Goal: Task Accomplishment & Management: Manage account settings

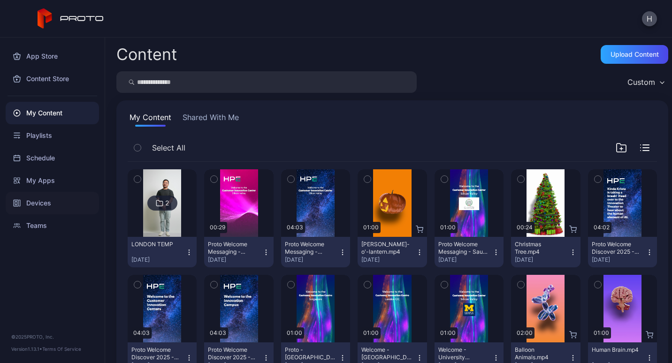
click at [28, 205] on div "Devices" at bounding box center [52, 203] width 93 height 23
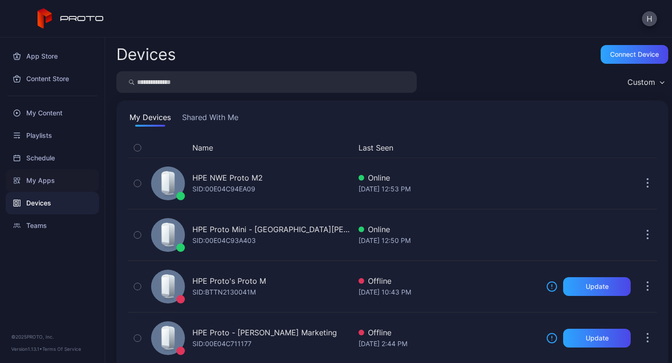
click at [38, 182] on div "My Apps" at bounding box center [52, 180] width 93 height 23
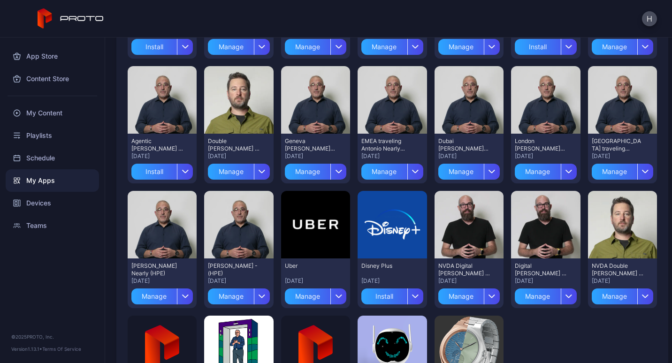
scroll to position [199, 0]
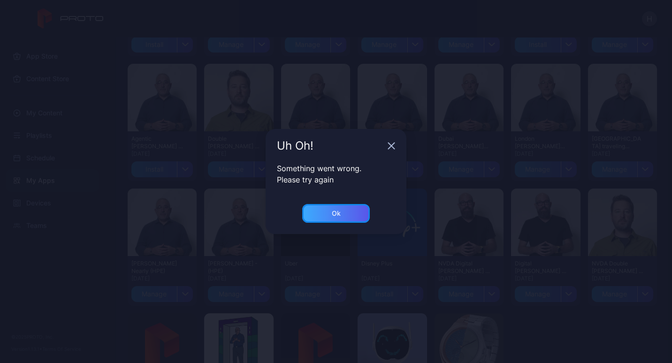
click at [333, 211] on div "Ok" at bounding box center [336, 214] width 9 height 8
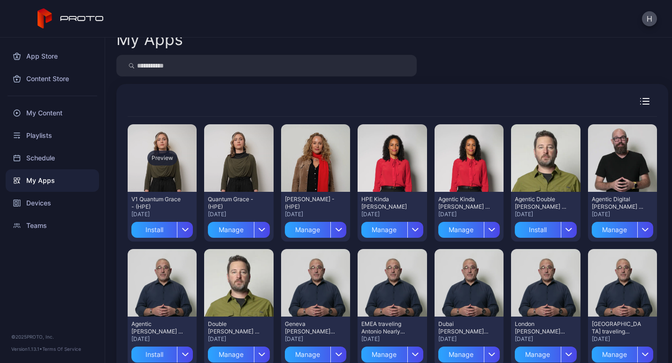
scroll to position [11, 0]
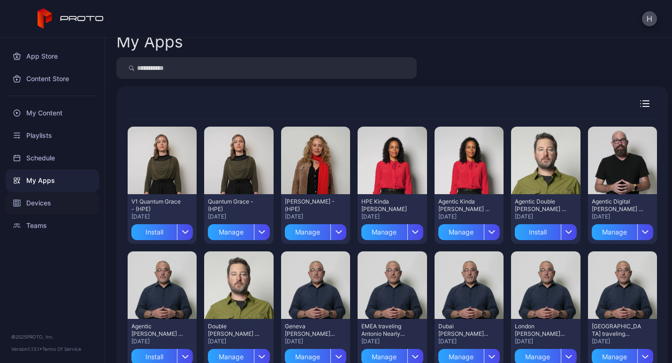
click at [44, 199] on div "Devices" at bounding box center [52, 203] width 93 height 23
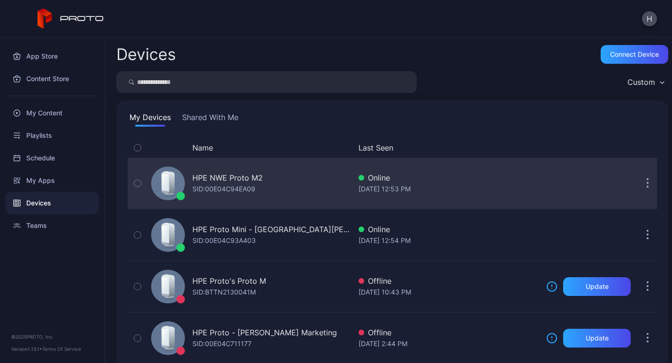
click at [303, 188] on div "HPE NWE Proto M2 SID: 00E04C94EA09" at bounding box center [249, 183] width 204 height 47
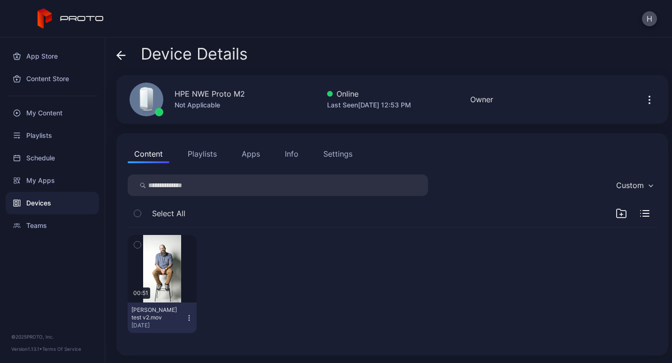
click at [250, 153] on button "Apps" at bounding box center [250, 154] width 31 height 19
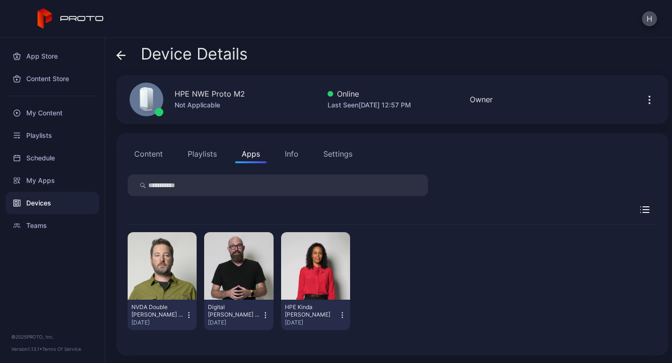
click at [185, 312] on icon "button" at bounding box center [189, 315] width 8 height 9
click at [420, 292] on div "NVDA Double [PERSON_NAME] - (HPE) [DATE] Digital [PERSON_NAME] - (HPE) [DATE] H…" at bounding box center [392, 281] width 529 height 113
drag, startPoint x: 132, startPoint y: 307, endPoint x: 146, endPoint y: 312, distance: 15.3
click at [146, 312] on div "NVDA Double [PERSON_NAME] - (HPE)" at bounding box center [157, 311] width 52 height 15
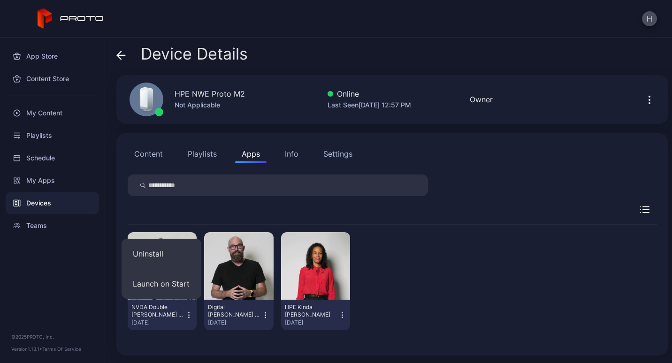
click at [433, 307] on div "NVDA Double [PERSON_NAME] - (HPE) [DATE] Digital [PERSON_NAME] - (HPE) [DATE] H…" at bounding box center [392, 281] width 529 height 113
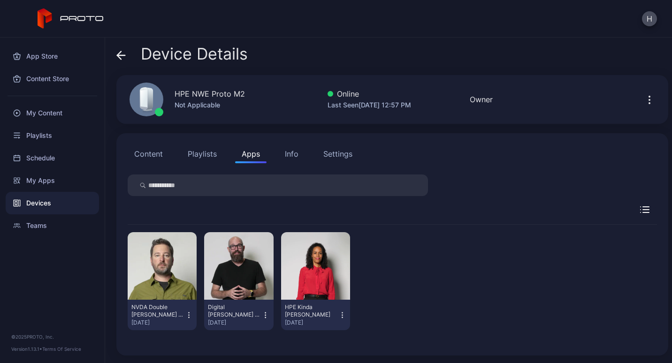
click at [435, 340] on div "NVDA Double [PERSON_NAME] - (HPE) [DATE] Digital [PERSON_NAME] - (HPE) [DATE] H…" at bounding box center [392, 285] width 529 height 120
